Goal: Task Accomplishment & Management: Complete application form

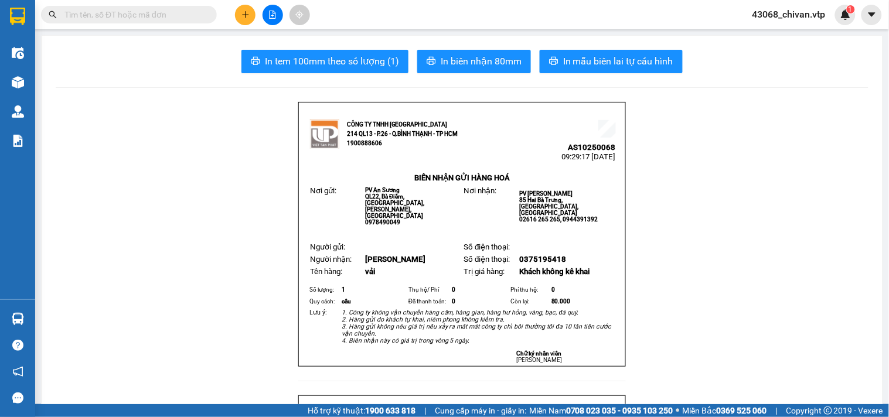
click at [236, 13] on button at bounding box center [245, 15] width 21 height 21
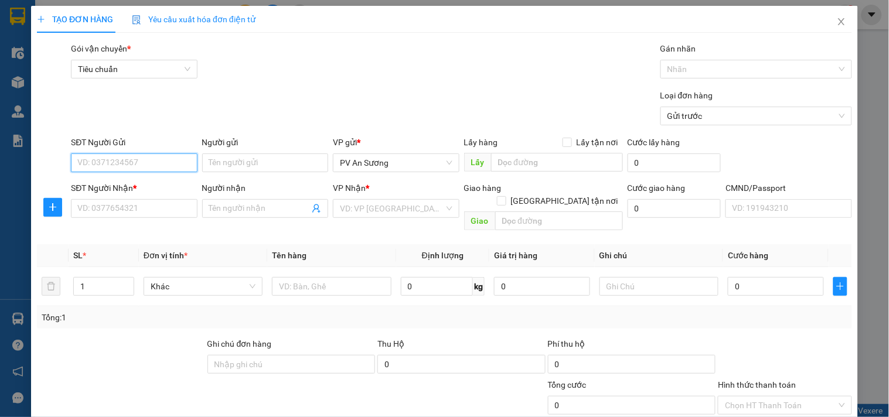
click at [154, 157] on input "SĐT Người Gửi" at bounding box center [134, 163] width 126 height 19
click at [137, 208] on div "0817778322 - phúc" at bounding box center [132, 205] width 111 height 13
type input "0817778322"
type input "phúc"
type input "0975929651"
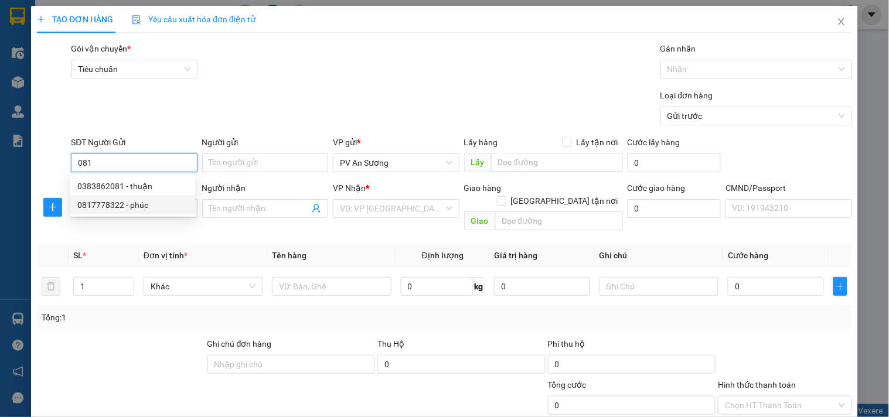
type input "thanh"
type input "[GEOGRAPHIC_DATA]"
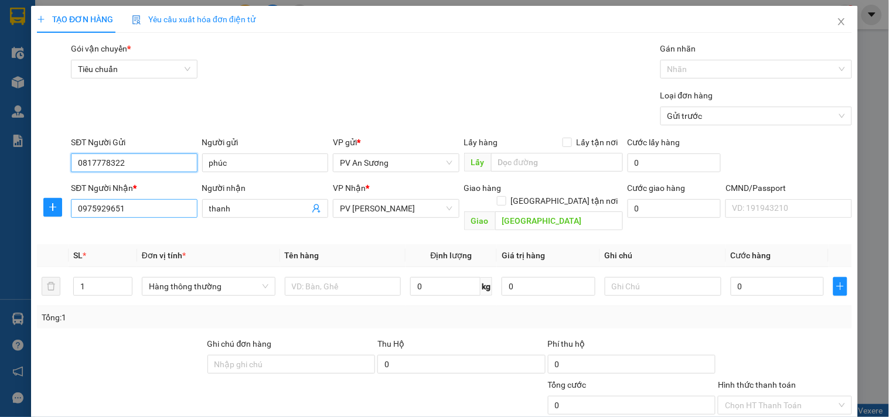
type input "0817778322"
click at [159, 212] on input "0975929651" at bounding box center [134, 208] width 126 height 19
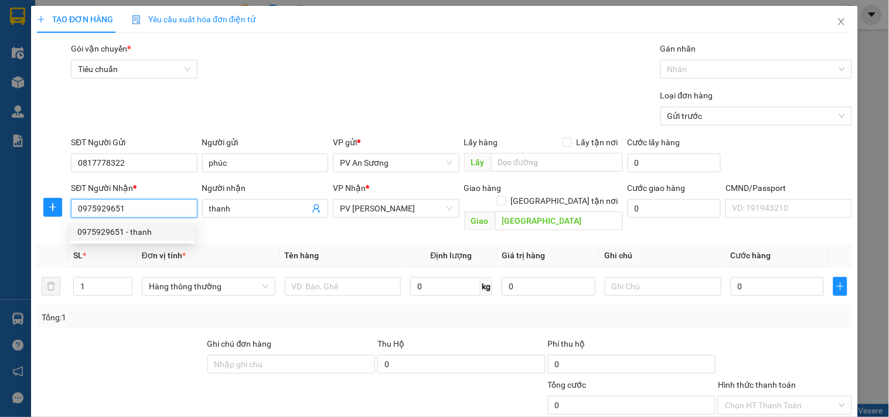
drag, startPoint x: 168, startPoint y: 208, endPoint x: 259, endPoint y: 179, distance: 95.3
click at [0, 172] on div "TẠO ĐƠN HÀNG Yêu cầu xuất hóa đơn điện tử Transit Pickup Surcharge Ids Transit …" at bounding box center [444, 208] width 889 height 417
type input "0886666944"
type input "cường"
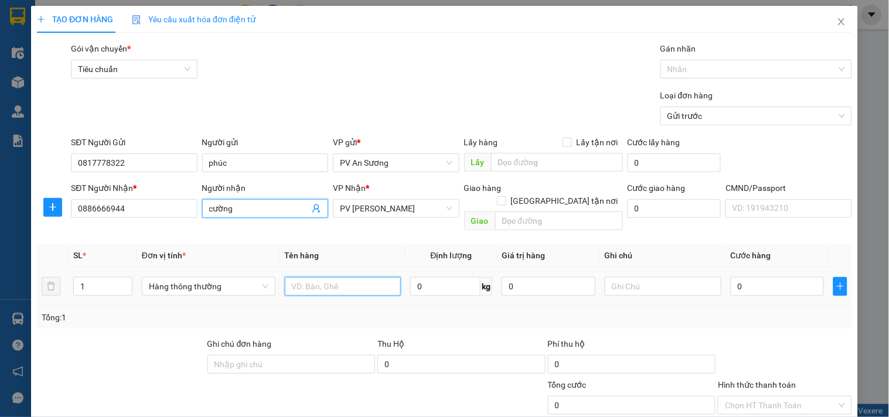
click at [348, 277] on input "text" at bounding box center [343, 286] width 117 height 19
type input "lạnh"
type input "tx"
type input "1"
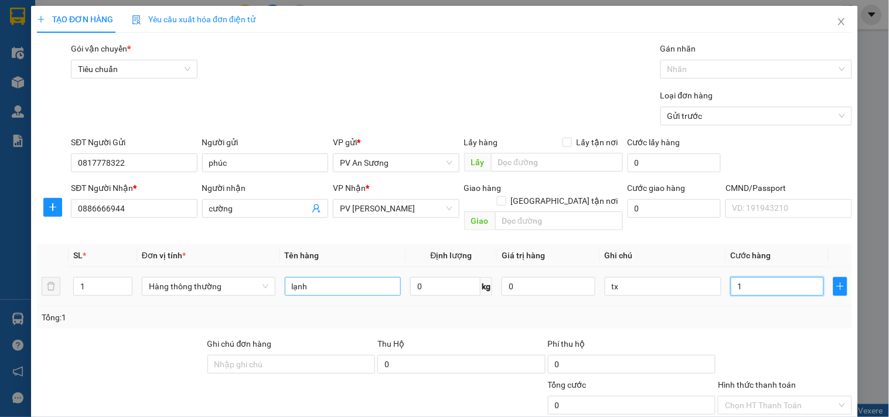
type input "1"
type input "13"
type input "130"
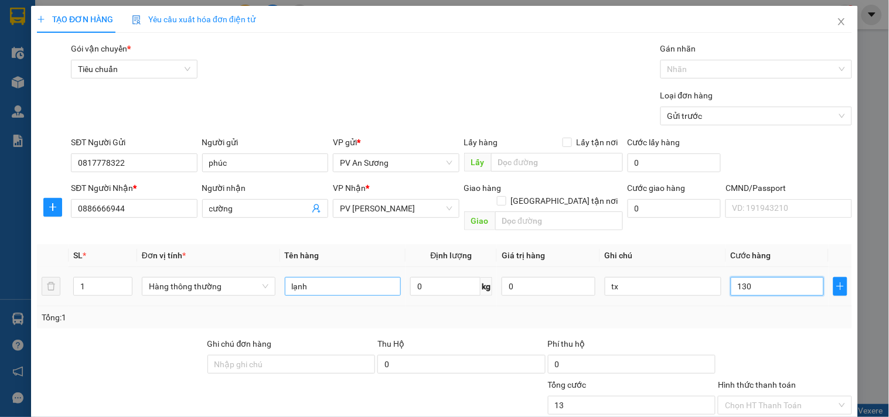
type input "130"
type input "1.300"
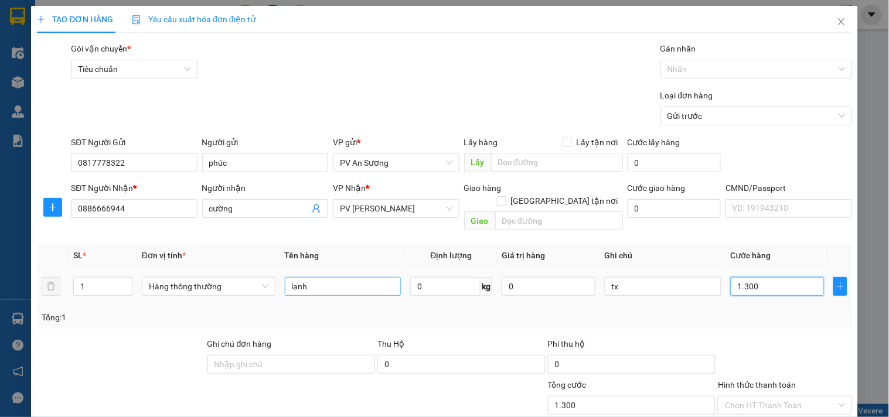
type input "13.000"
type input "130.000"
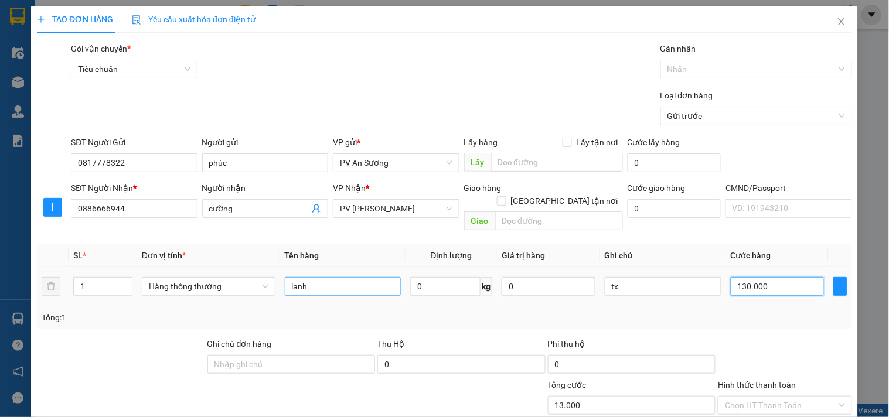
type input "130.000"
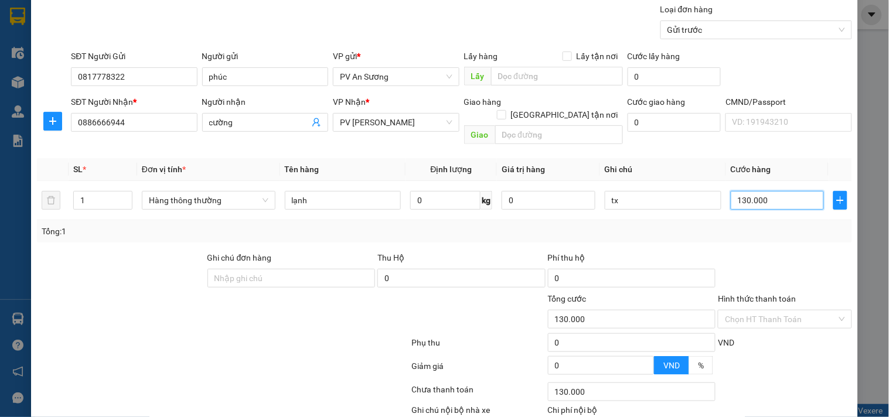
scroll to position [147, 0]
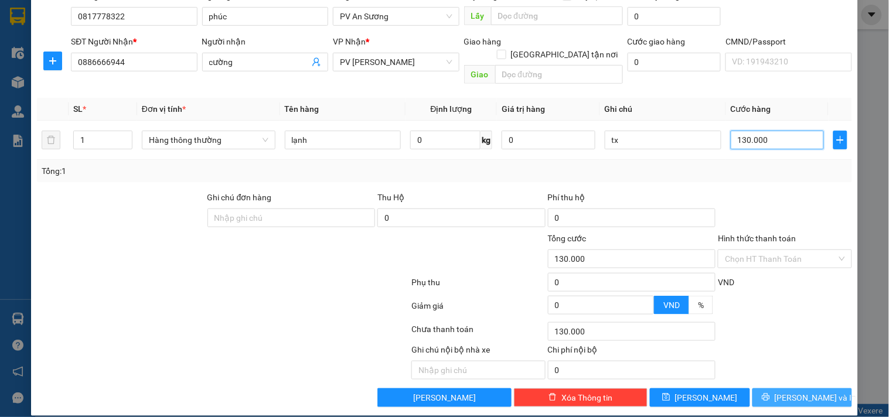
type input "130.000"
click at [786, 392] on span "[PERSON_NAME] và In" at bounding box center [816, 398] width 82 height 13
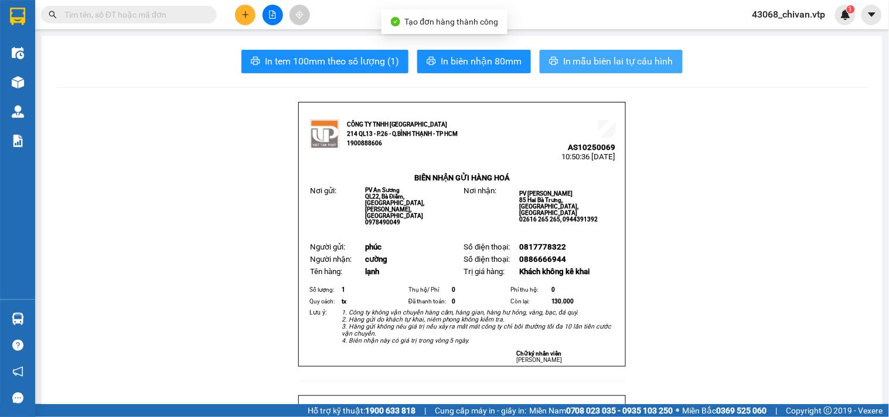
click at [645, 59] on span "In mẫu biên lai tự cấu hình" at bounding box center [618, 61] width 110 height 15
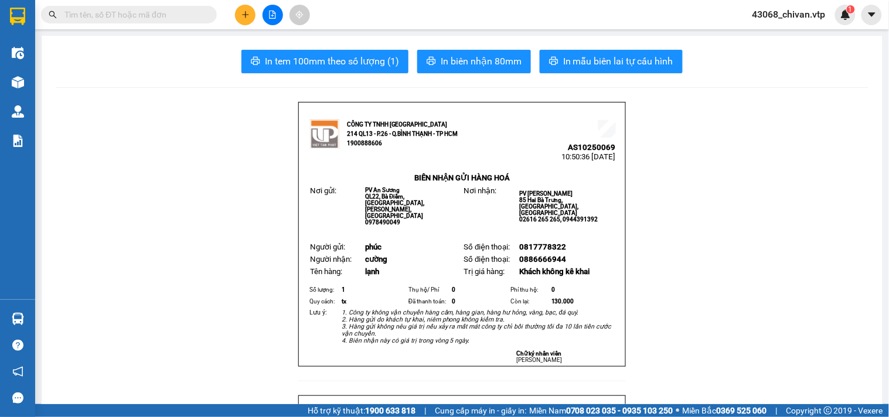
click at [249, 7] on button at bounding box center [245, 15] width 21 height 21
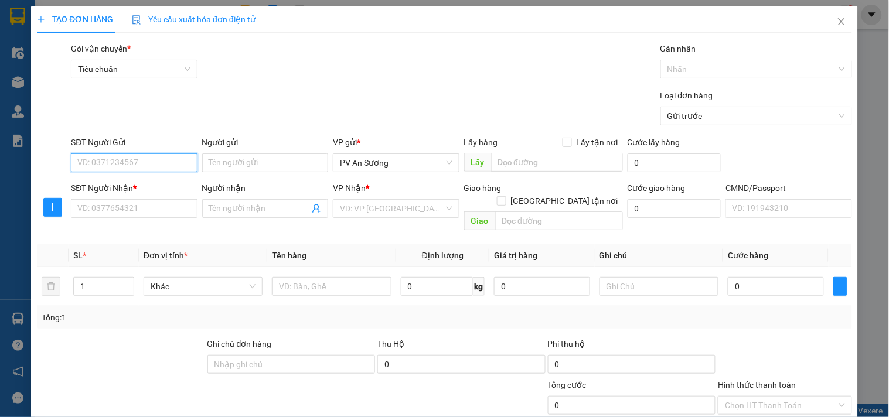
click at [125, 165] on input "SĐT Người Gửi" at bounding box center [134, 163] width 126 height 19
type input "0908477171"
click at [121, 219] on div "SĐT Người Nhận * VD: 0377654321" at bounding box center [134, 202] width 126 height 41
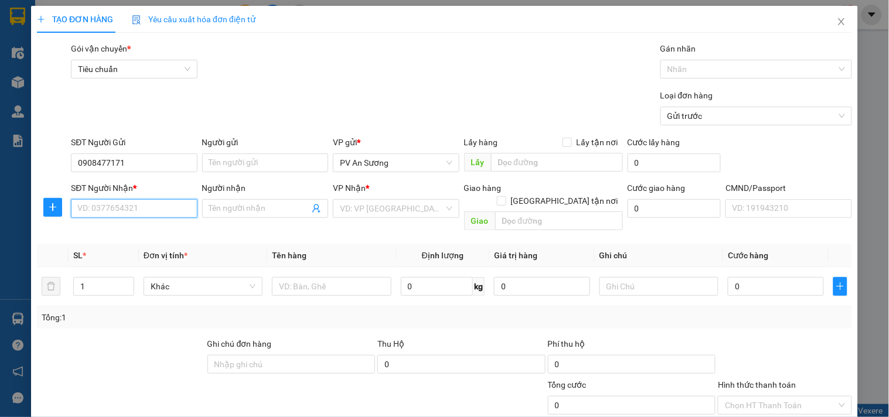
click at [129, 212] on input "SĐT Người Nhận *" at bounding box center [134, 208] width 126 height 19
type input "0986969195"
type input "hòa"
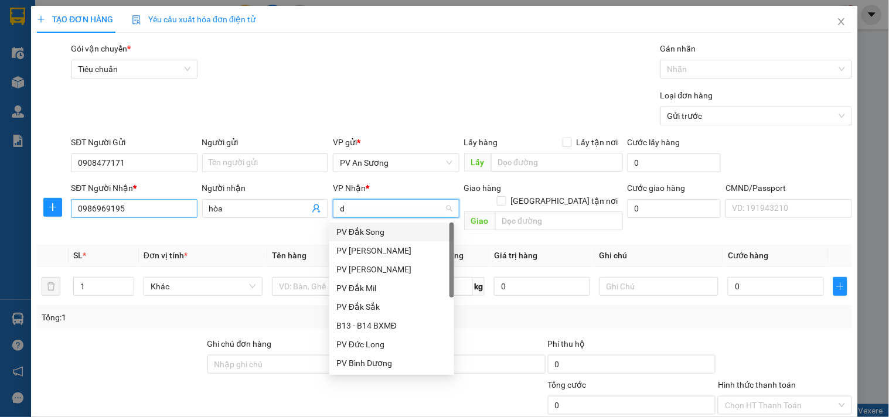
type input "dm"
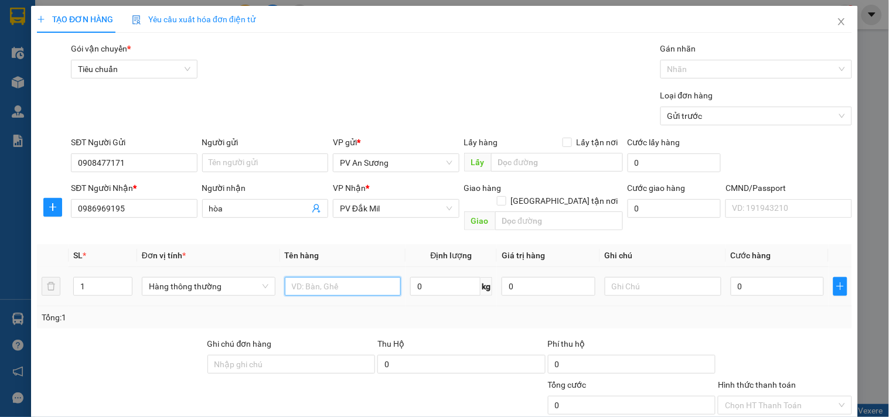
click at [332, 277] on input "text" at bounding box center [343, 286] width 117 height 19
type input "cân điẹn"
type input "t"
type input "4"
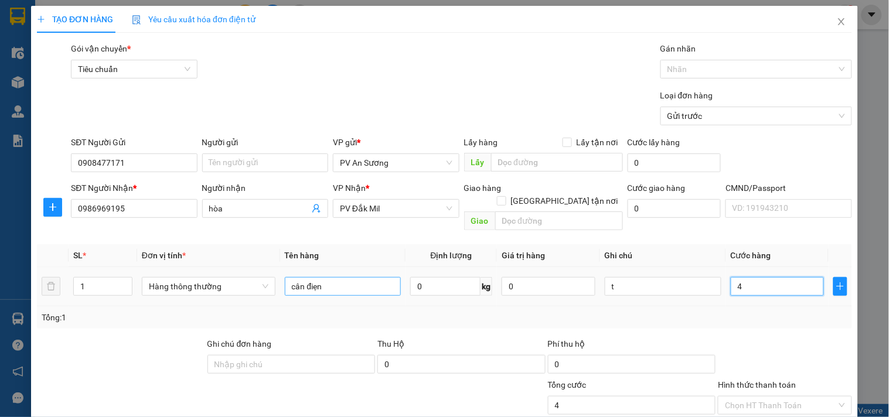
type input "4"
type input "40"
type input "400"
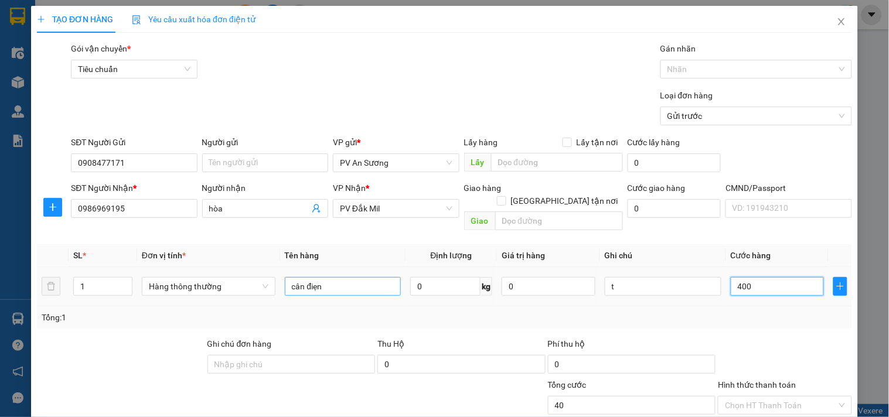
type input "400"
type input "4.000"
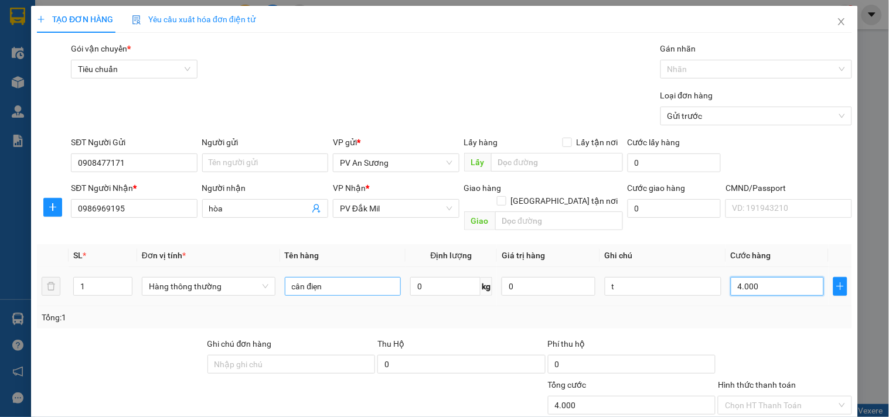
type input "40.000"
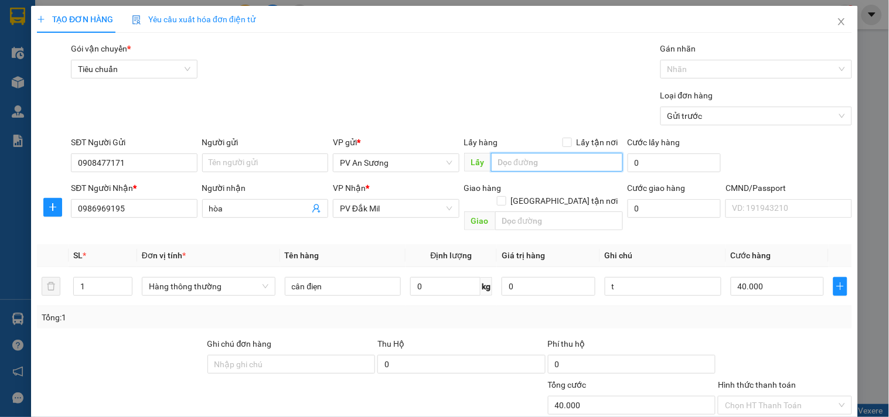
click at [546, 164] on input "text" at bounding box center [557, 162] width 132 height 19
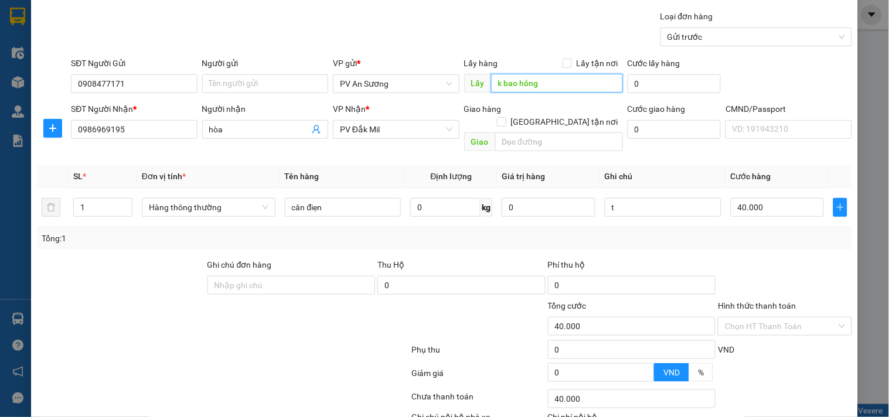
scroll to position [147, 0]
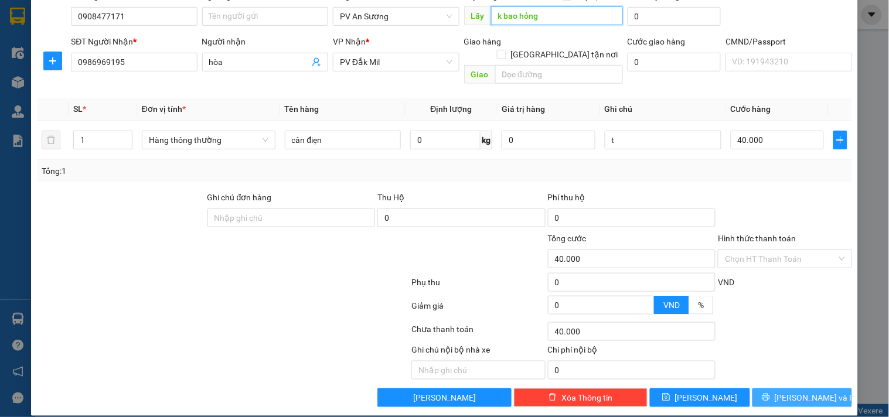
type input "k bao hỏng"
click at [798, 392] on span "[PERSON_NAME] và In" at bounding box center [816, 398] width 82 height 13
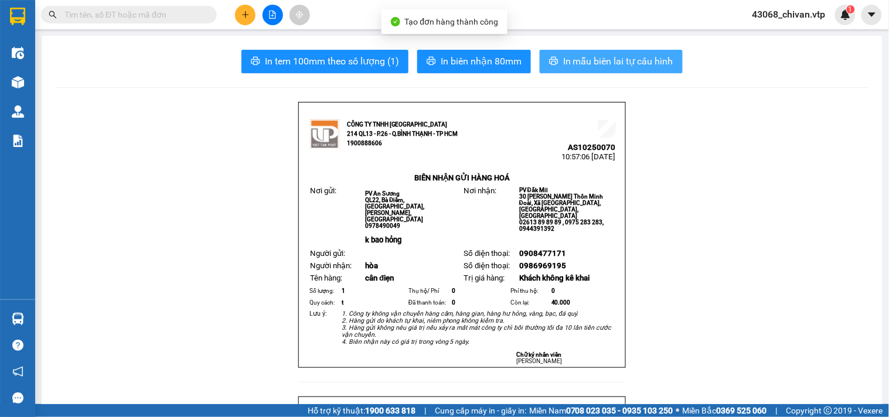
click at [630, 60] on span "In mẫu biên lai tự cấu hình" at bounding box center [618, 61] width 110 height 15
